Goal: Task Accomplishment & Management: Manage account settings

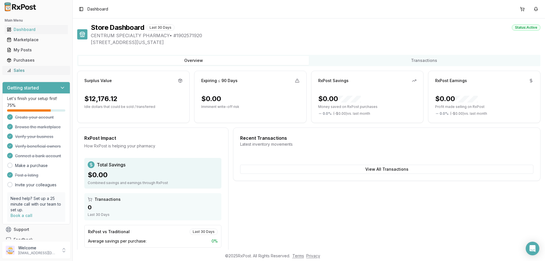
click at [19, 70] on div "Sales" at bounding box center [36, 71] width 59 height 6
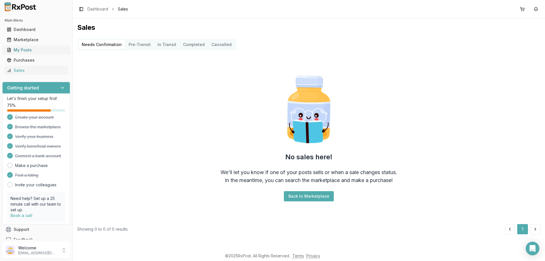
click at [29, 52] on div "My Posts" at bounding box center [36, 50] width 59 height 6
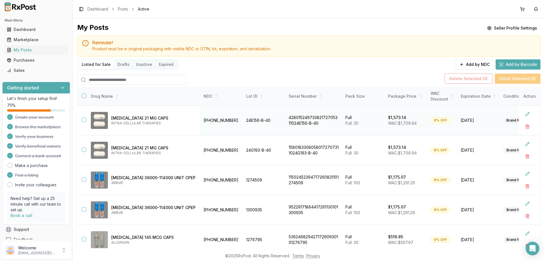
click at [431, 119] on div "8% OFF" at bounding box center [441, 120] width 20 height 6
click at [431, 121] on div "8% OFF" at bounding box center [441, 120] width 20 height 6
click at [524, 113] on button at bounding box center [527, 114] width 10 height 10
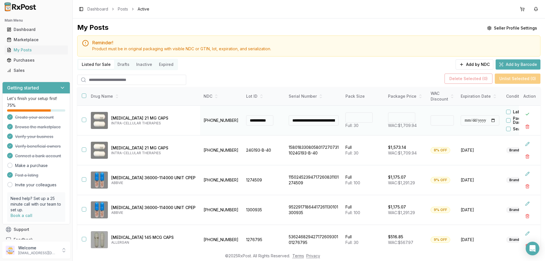
type input "*"
click at [431, 119] on input "*" at bounding box center [442, 120] width 23 height 10
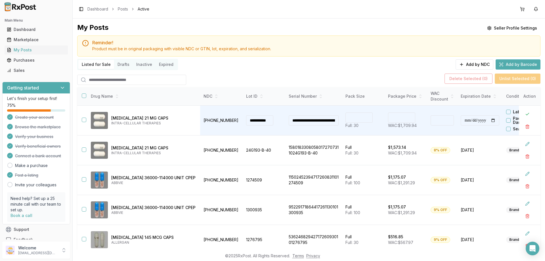
type input "*******"
click at [414, 69] on div "Listed for Sale Drafts Inactive Expired Add by NDC Add by Barcode" at bounding box center [308, 64] width 463 height 11
click at [431, 149] on div "8% OFF" at bounding box center [441, 150] width 20 height 6
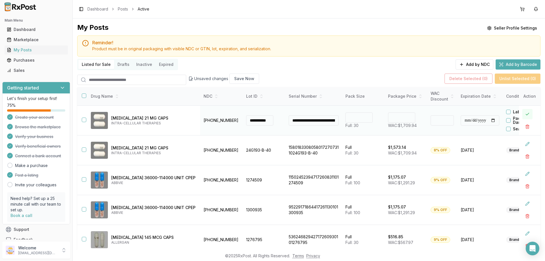
click at [523, 114] on button at bounding box center [527, 114] width 10 height 10
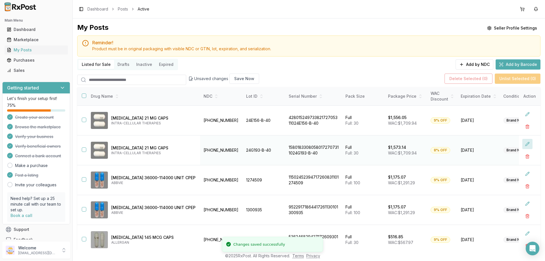
click at [523, 143] on button at bounding box center [527, 144] width 10 height 10
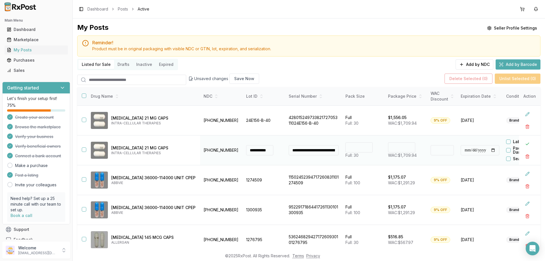
type input "*"
click at [431, 148] on input "*" at bounding box center [442, 150] width 23 height 10
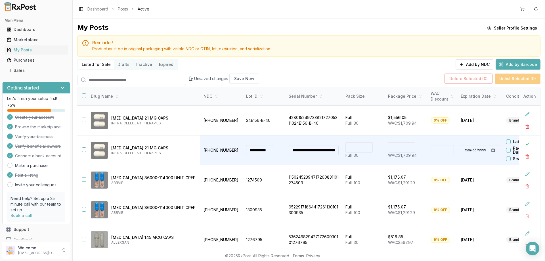
type input "*******"
click at [426, 71] on div "**********" at bounding box center [308, 152] width 463 height 258
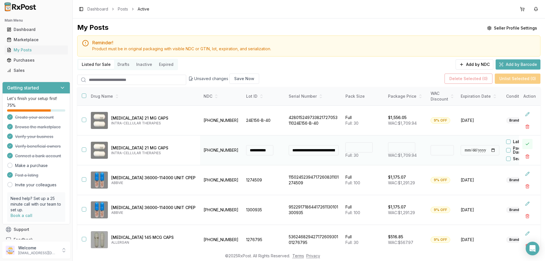
click at [523, 144] on button at bounding box center [527, 144] width 10 height 10
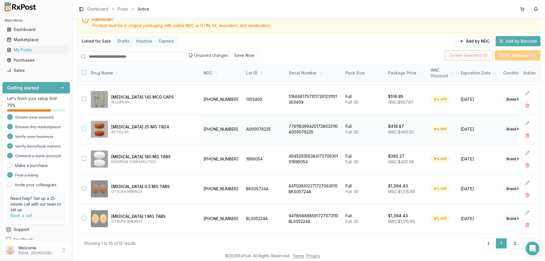
scroll to position [40, 0]
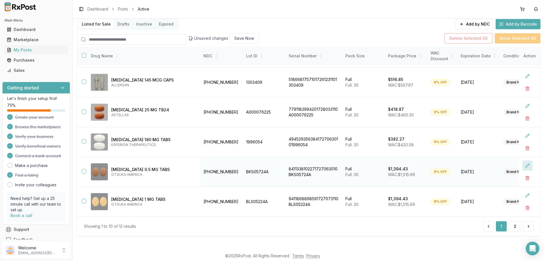
click at [523, 163] on button at bounding box center [527, 165] width 10 height 10
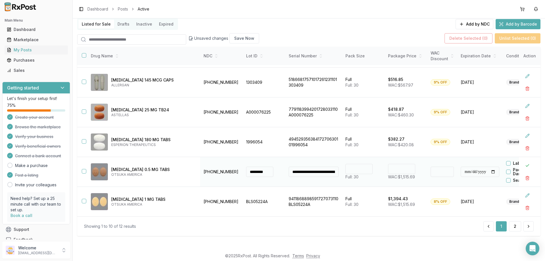
type input "*"
click at [431, 168] on input "*" at bounding box center [442, 172] width 23 height 10
type input "*******"
click at [523, 162] on button at bounding box center [527, 165] width 10 height 10
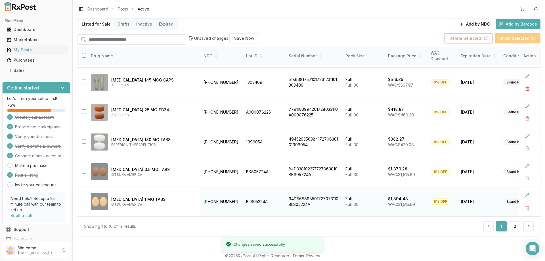
click at [431, 198] on div "8% OFF" at bounding box center [441, 201] width 20 height 6
drag, startPoint x: 425, startPoint y: 200, endPoint x: 471, endPoint y: 192, distance: 47.3
click at [431, 200] on div "8% OFF" at bounding box center [441, 201] width 20 height 6
click at [523, 194] on button at bounding box center [527, 195] width 10 height 10
click at [431, 198] on input "*" at bounding box center [442, 201] width 23 height 10
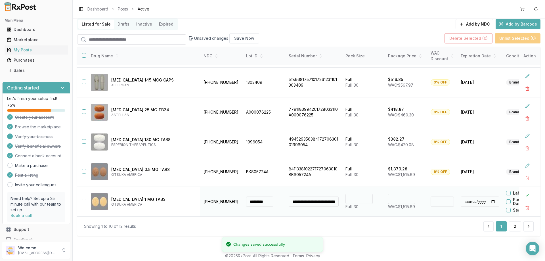
type input "*"
click at [431, 197] on input "*" at bounding box center [442, 201] width 23 height 10
type input "*******"
click at [524, 192] on button at bounding box center [527, 195] width 10 height 10
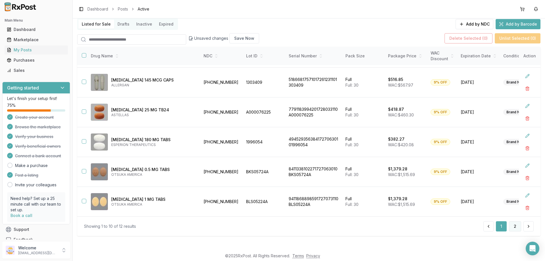
click at [510, 226] on button "2" at bounding box center [515, 226] width 12 height 10
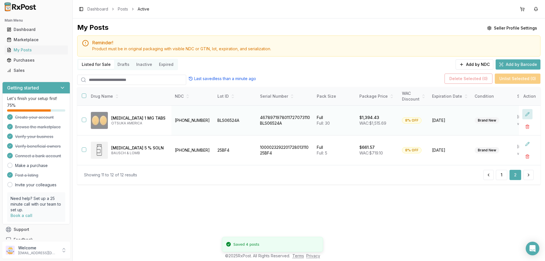
click at [527, 114] on button at bounding box center [527, 114] width 10 height 10
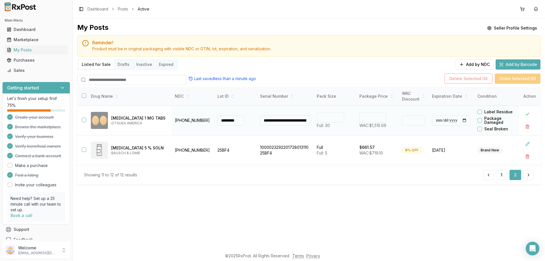
type input "*"
click at [419, 119] on input "*" at bounding box center [413, 120] width 23 height 10
type input "*******"
click at [527, 114] on button at bounding box center [527, 114] width 10 height 10
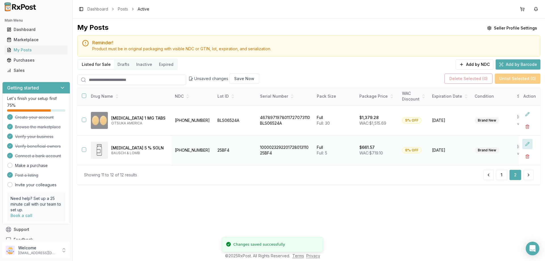
click at [529, 144] on button at bounding box center [527, 144] width 10 height 10
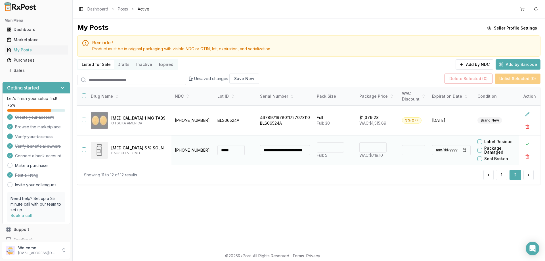
type input "*"
click at [418, 149] on input "*" at bounding box center [413, 150] width 23 height 10
type input "******"
click at [527, 143] on button at bounding box center [527, 144] width 10 height 10
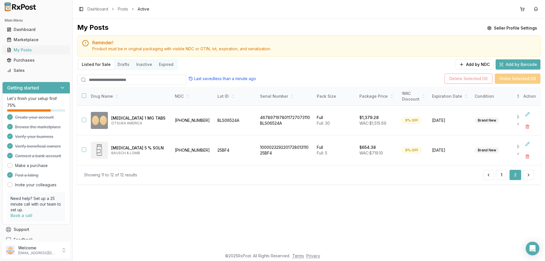
click at [28, 50] on div "My Posts" at bounding box center [36, 50] width 59 height 6
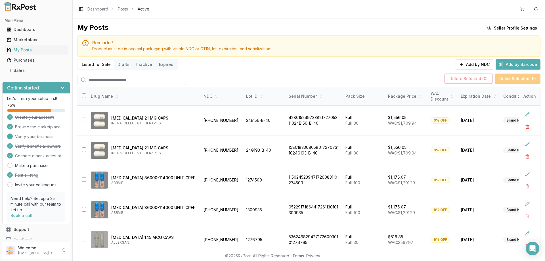
scroll to position [28, 0]
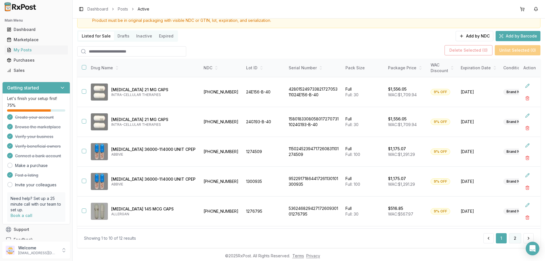
click at [513, 238] on button "2" at bounding box center [515, 238] width 12 height 10
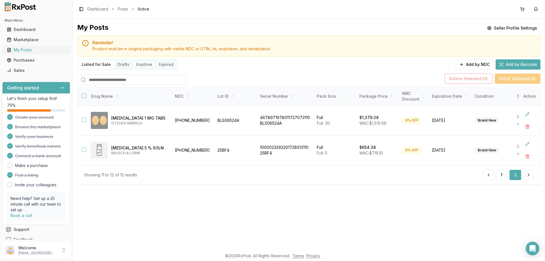
click at [15, 50] on div "My Posts" at bounding box center [36, 50] width 59 height 6
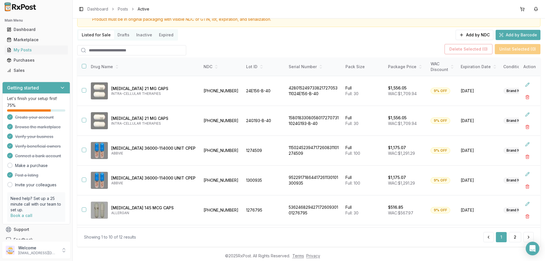
scroll to position [40, 0]
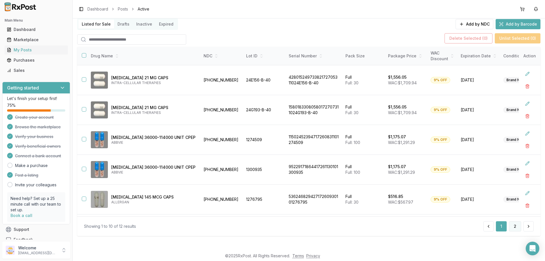
click at [513, 224] on button "2" at bounding box center [515, 226] width 12 height 10
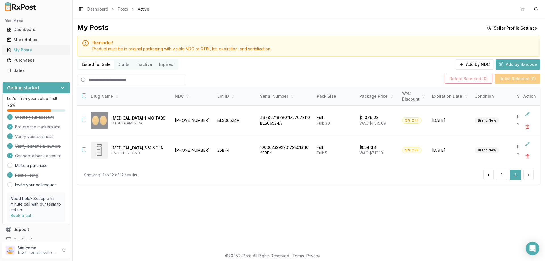
click at [22, 50] on div "My Posts" at bounding box center [36, 50] width 59 height 6
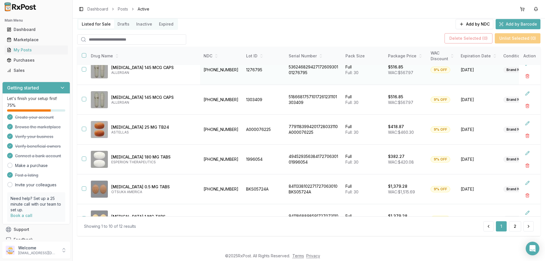
scroll to position [121, 0]
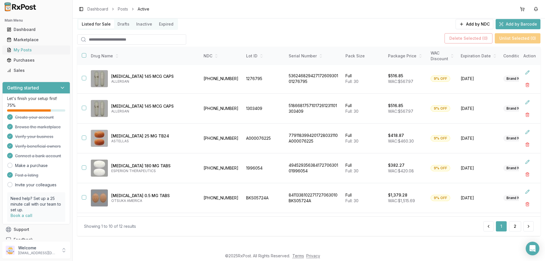
click at [25, 48] on div "My Posts" at bounding box center [36, 50] width 59 height 6
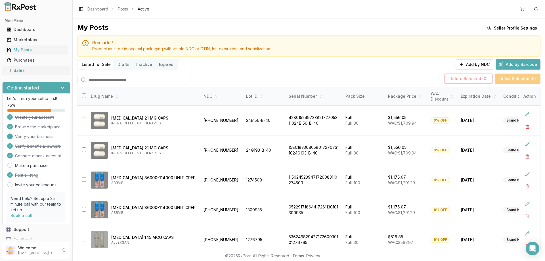
click at [19, 69] on div "Sales" at bounding box center [36, 71] width 59 height 6
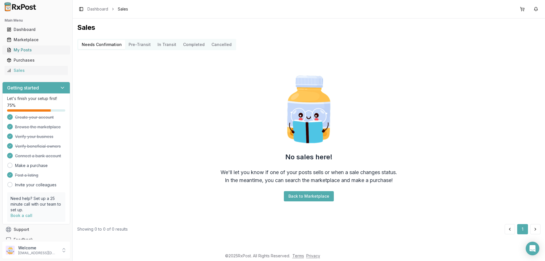
click at [27, 49] on div "My Posts" at bounding box center [36, 50] width 59 height 6
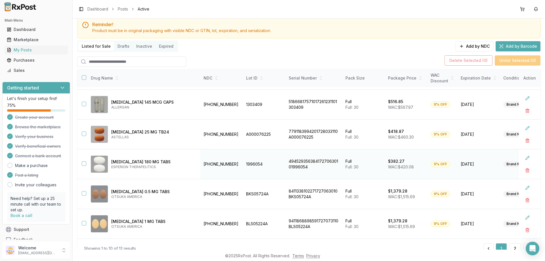
scroll to position [40, 0]
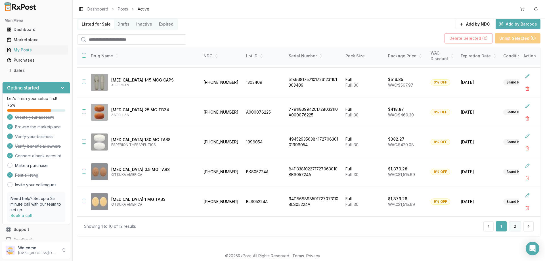
click at [513, 226] on button "2" at bounding box center [515, 226] width 12 height 10
